Goal: Transaction & Acquisition: Book appointment/travel/reservation

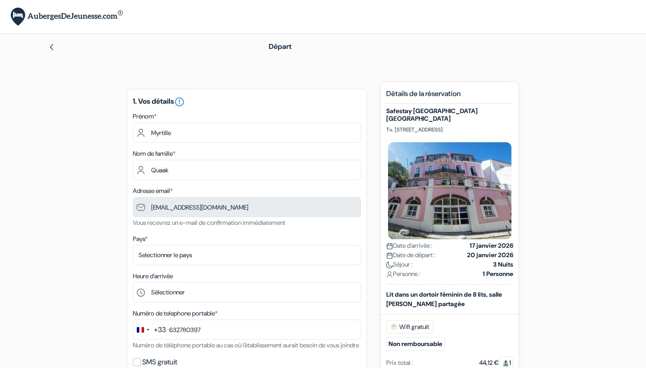
scroll to position [94, 0]
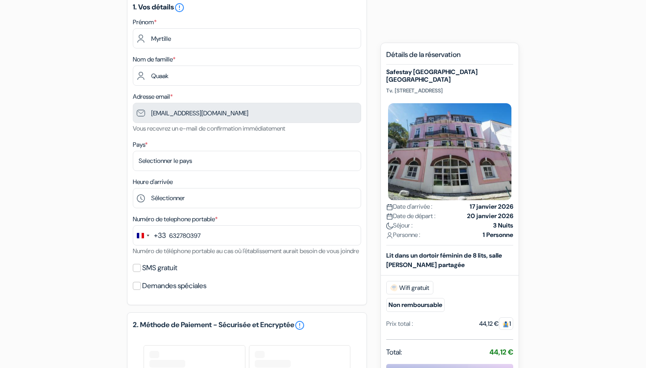
type input "6 32 78 03 97"
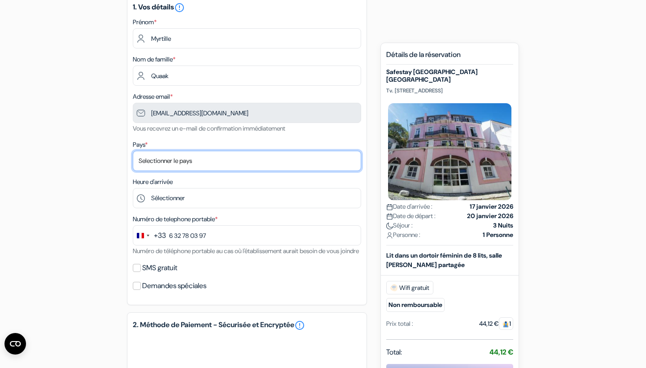
click at [239, 156] on select "Selectionner le pays Abkhazie [GEOGRAPHIC_DATA] [GEOGRAPHIC_DATA] Du [GEOGRAPHI…" at bounding box center [247, 161] width 228 height 20
select select "67"
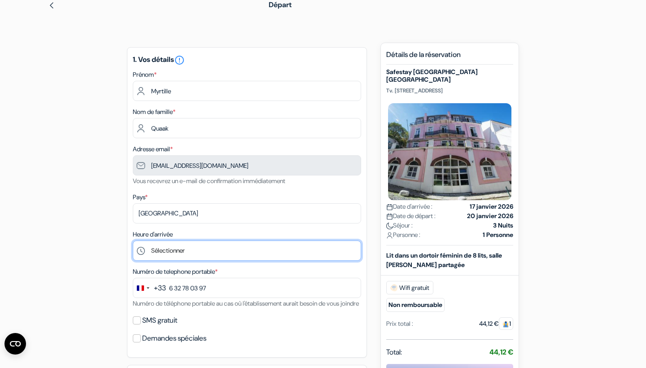
scroll to position [43, 0]
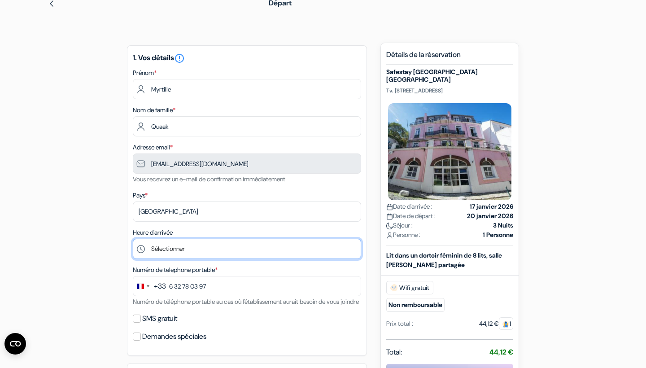
select select "11"
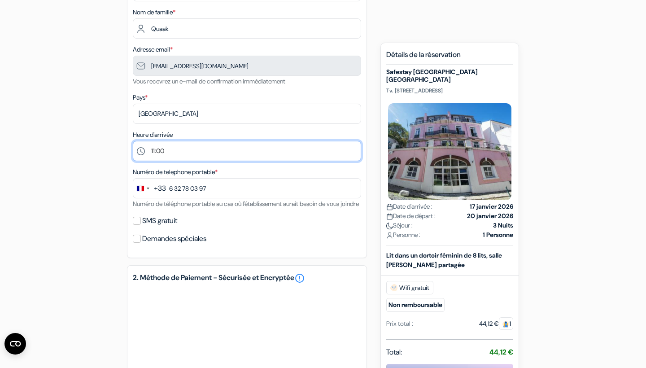
scroll to position [143, 0]
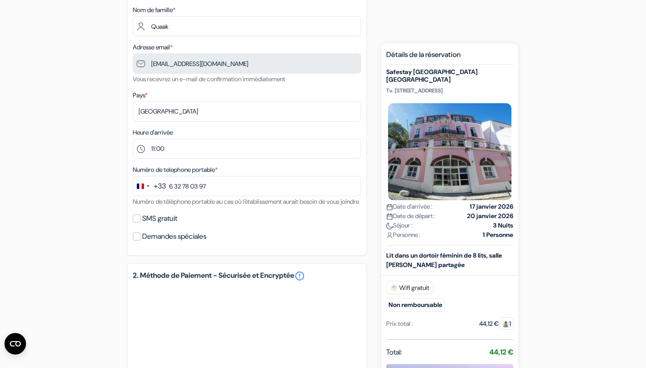
click at [136, 222] on input "SMS gratuit" at bounding box center [137, 218] width 8 height 8
checkbox input "true"
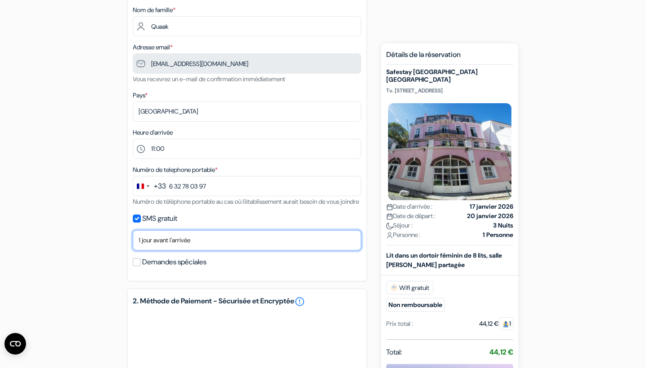
select select "7"
click at [136, 266] on input "Demandes spéciales" at bounding box center [137, 262] width 8 height 8
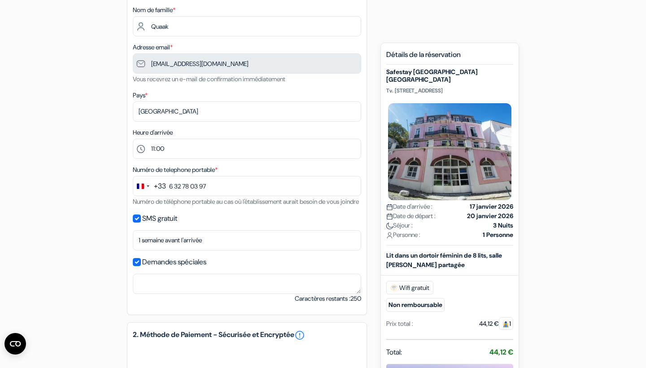
click at [140, 266] on input "Demandes spéciales" at bounding box center [137, 262] width 8 height 8
checkbox input "false"
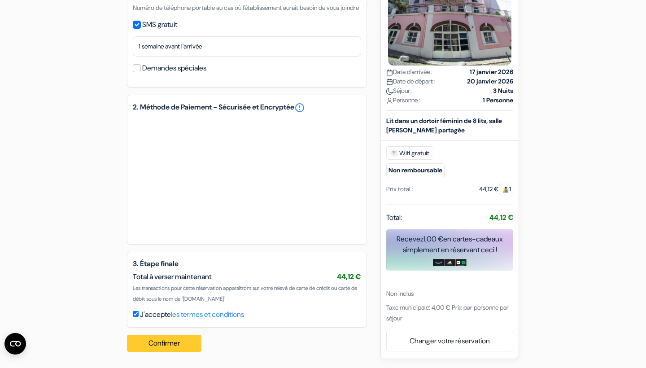
scroll to position [348, 0]
click at [171, 344] on button "Confirmer Loading..." at bounding box center [164, 342] width 74 height 17
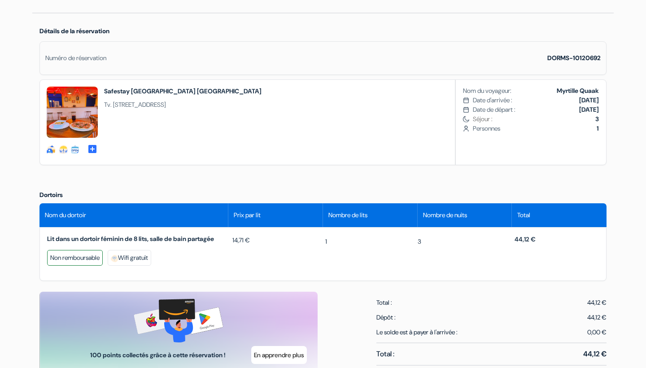
scroll to position [264, 0]
